Goal: Information Seeking & Learning: Check status

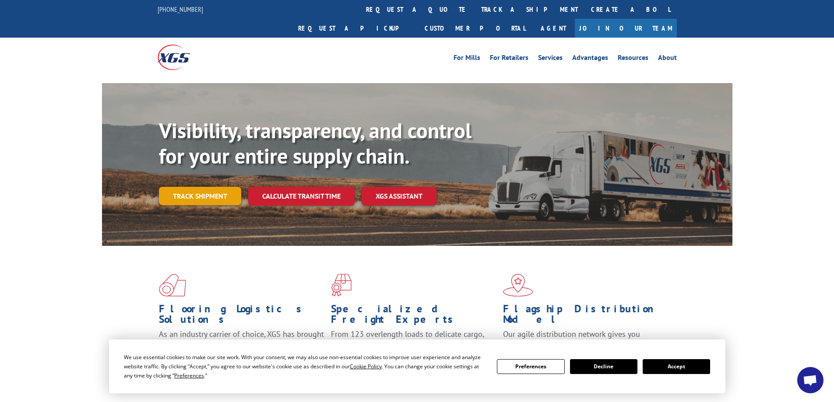
click at [204, 187] on link "Track shipment" at bounding box center [200, 196] width 82 height 18
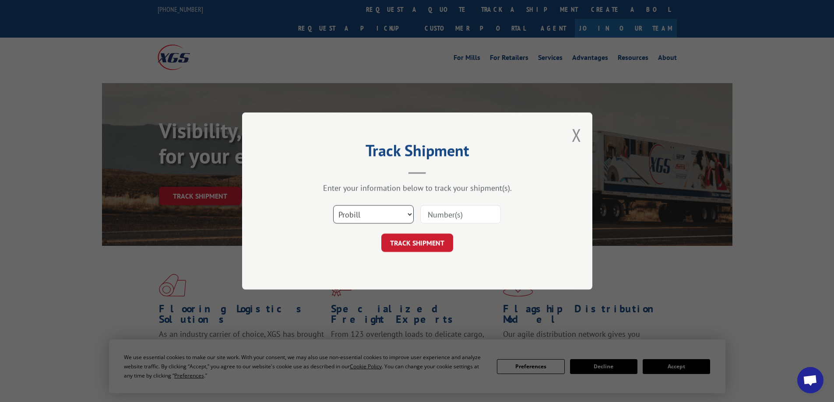
click at [398, 216] on select "Select category... Probill BOL PO" at bounding box center [373, 214] width 81 height 18
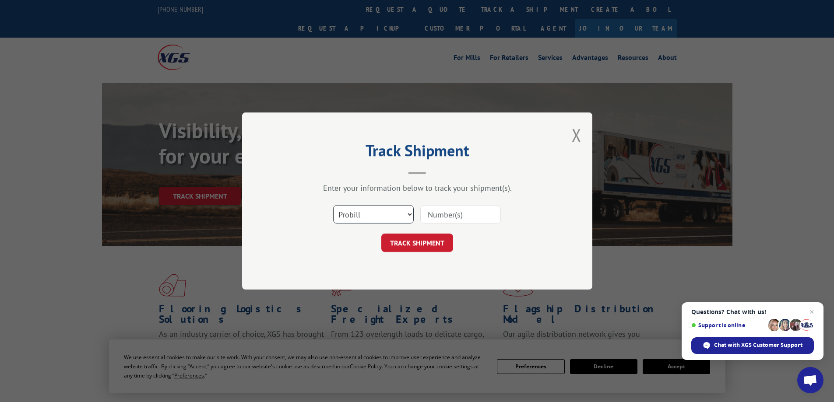
select select "bol"
click at [333, 205] on select "Select category... Probill BOL PO" at bounding box center [373, 214] width 81 height 18
paste input "2838024."
type input "2838024."
click at [421, 241] on button "TRACK SHIPMENT" at bounding box center [417, 243] width 72 height 18
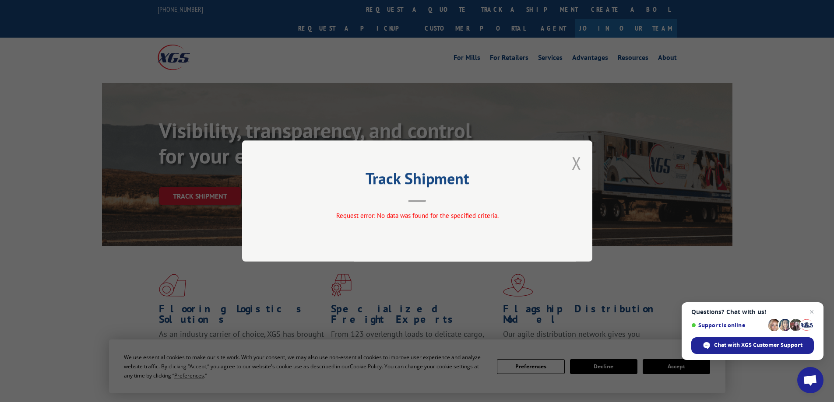
click at [580, 167] on button "Close modal" at bounding box center [577, 162] width 10 height 23
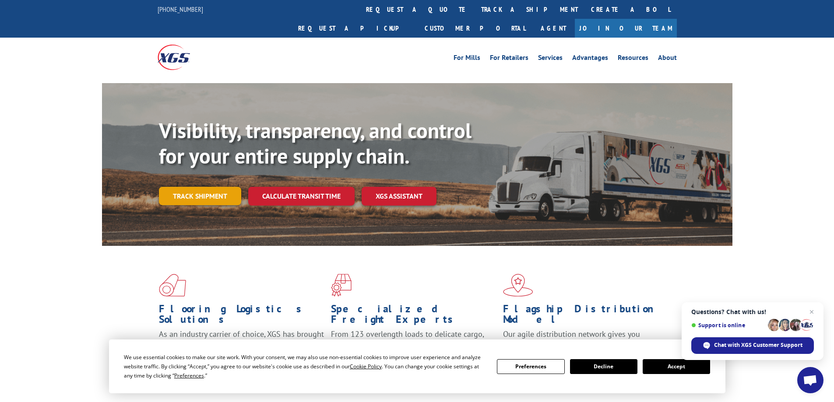
click at [215, 187] on link "Track shipment" at bounding box center [200, 196] width 82 height 18
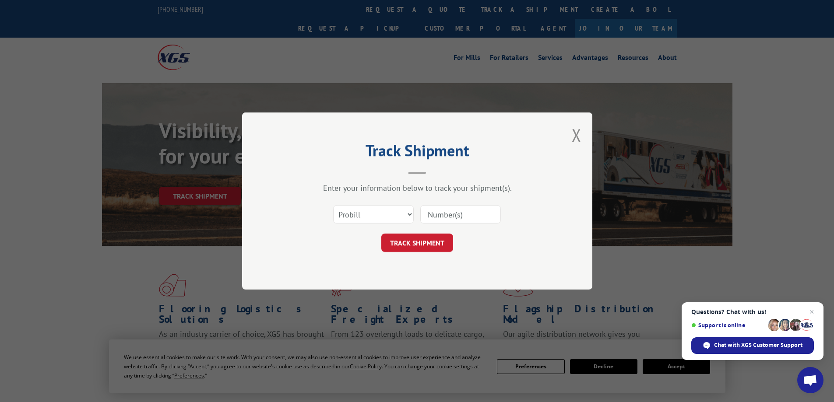
paste input "2838024."
type input "2838024."
click at [426, 243] on button "TRACK SHIPMENT" at bounding box center [417, 243] width 72 height 18
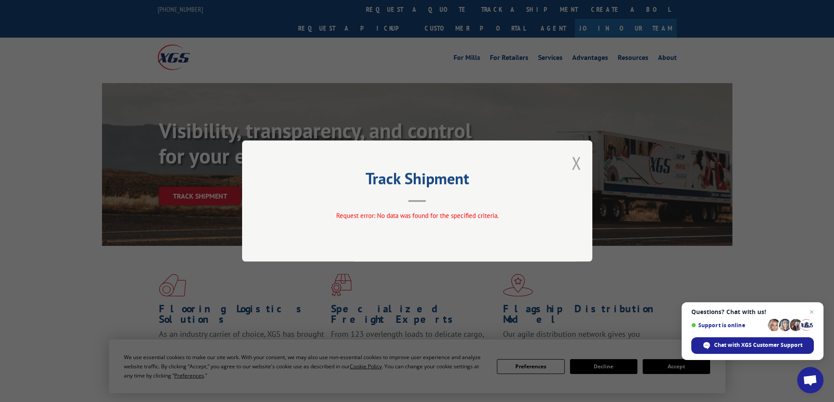
click at [572, 163] on button "Close modal" at bounding box center [577, 162] width 10 height 23
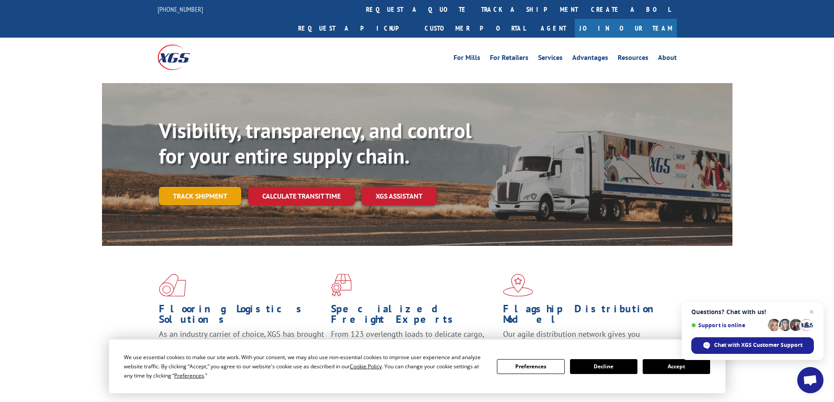
click at [208, 187] on link "Track shipment" at bounding box center [200, 196] width 82 height 18
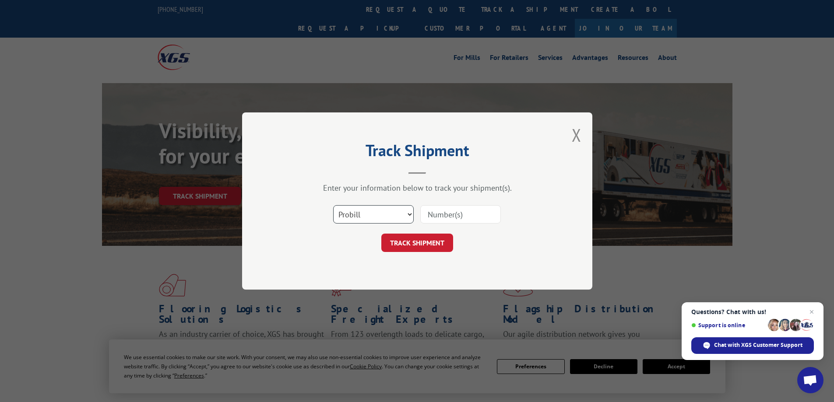
click at [370, 212] on select "Select category... Probill BOL PO" at bounding box center [373, 214] width 81 height 18
select select "bol"
click at [333, 205] on select "Select category... Probill BOL PO" at bounding box center [373, 214] width 81 height 18
paste input "2838024."
type input "2838024"
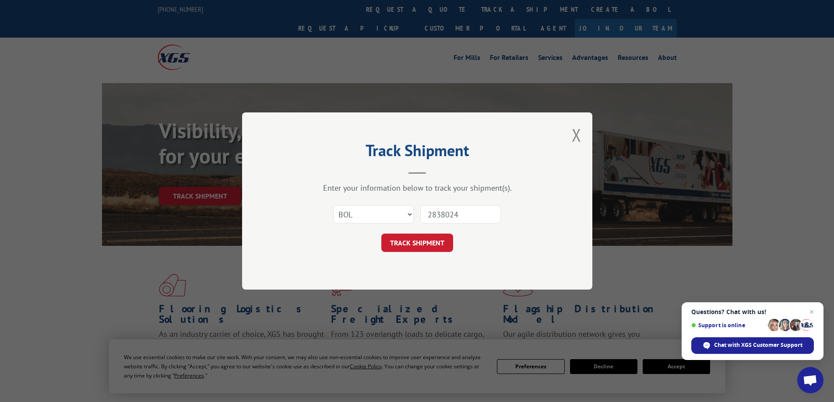
click button "TRACK SHIPMENT" at bounding box center [417, 243] width 72 height 18
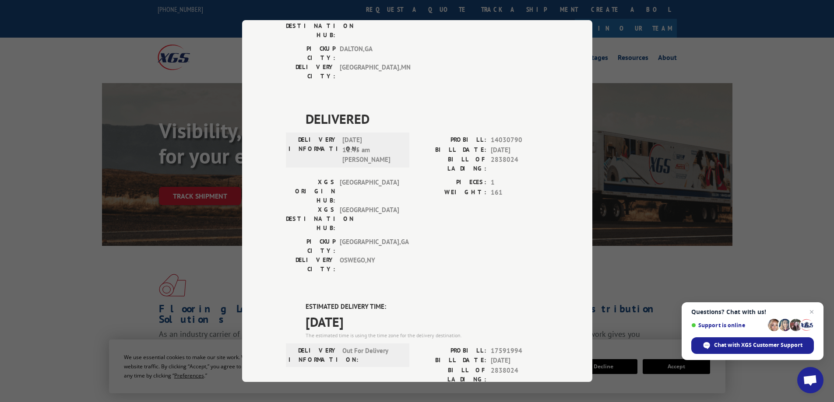
scroll to position [394, 0]
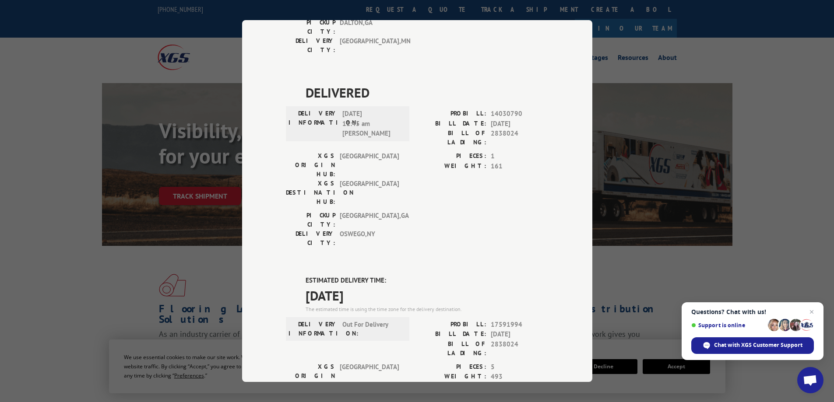
click at [750, 125] on div "Track Shipment DELIVERED DELIVERY INFORMATION: [DATE] 02:14 pm [PERSON_NAME] PR…" at bounding box center [417, 201] width 834 height 402
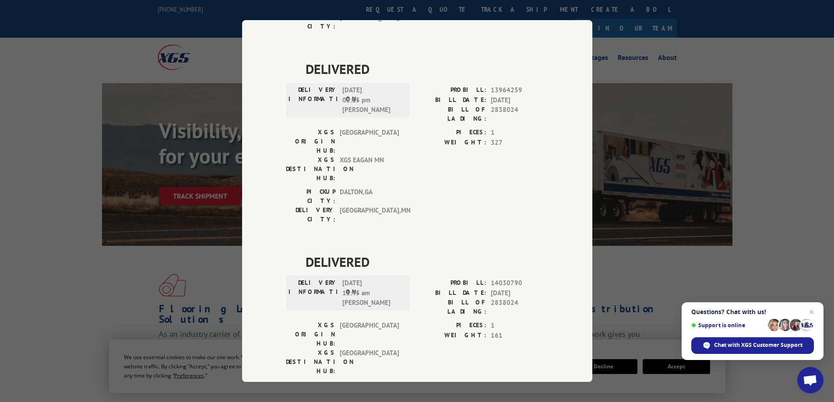
scroll to position [219, 0]
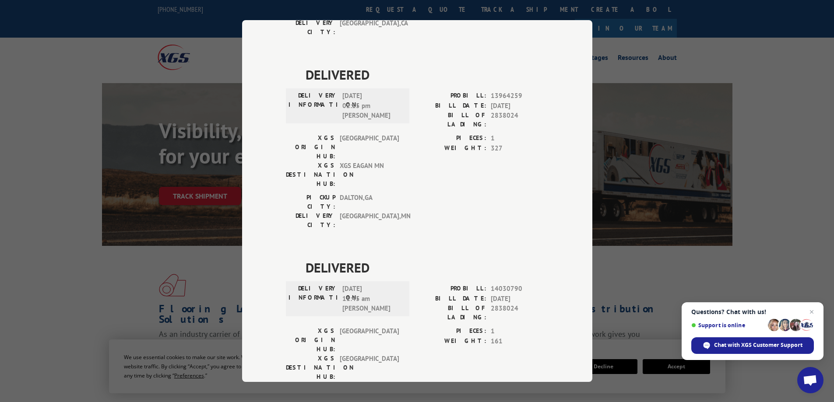
click at [68, 149] on div "Track Shipment DELIVERED DELIVERY INFORMATION: [DATE] 02:14 pm [PERSON_NAME] PR…" at bounding box center [417, 201] width 834 height 402
